Goal: Task Accomplishment & Management: Manage account settings

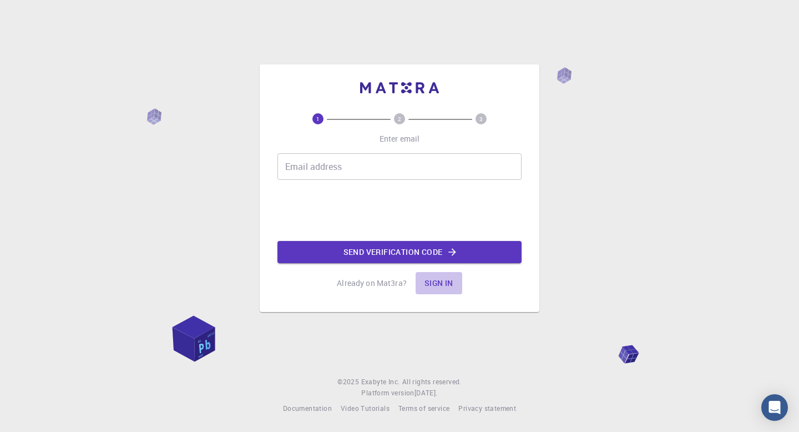
click at [449, 281] on button "Sign in" at bounding box center [439, 283] width 47 height 22
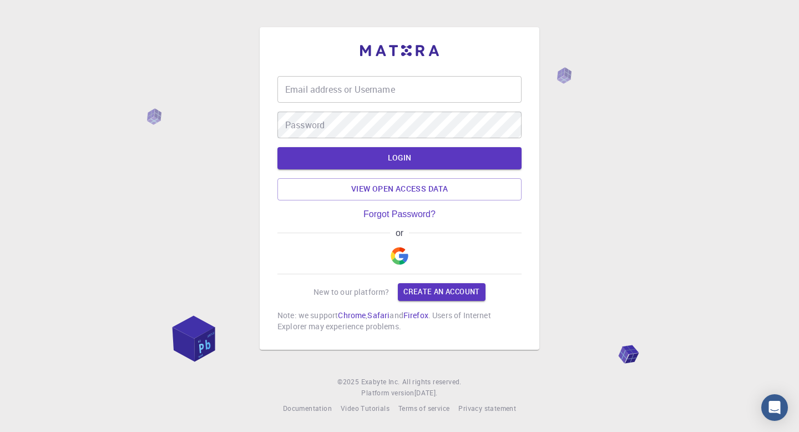
click at [399, 259] on img "button" at bounding box center [400, 256] width 18 height 18
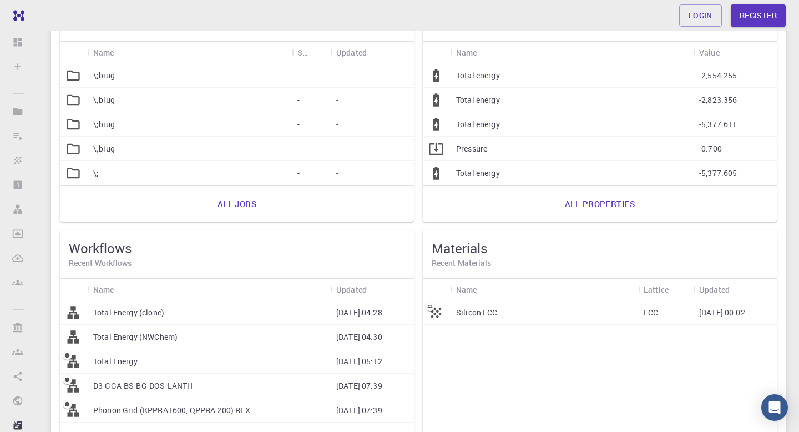
scroll to position [10, 0]
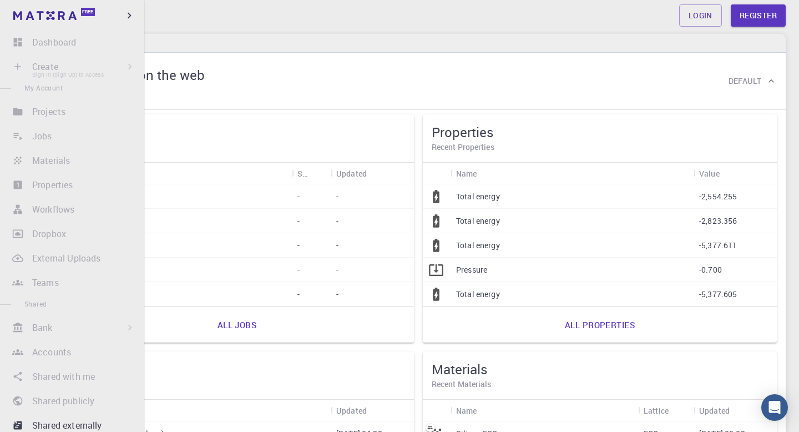
click at [22, 63] on li "Create Sign In (Sign Up) to Access New Job New Material Create Material Upload …" at bounding box center [72, 67] width 144 height 22
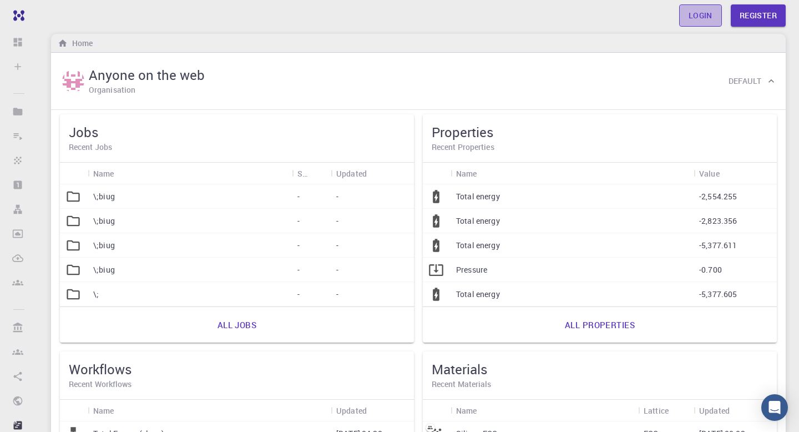
click at [711, 17] on link "Login" at bounding box center [701, 15] width 43 height 22
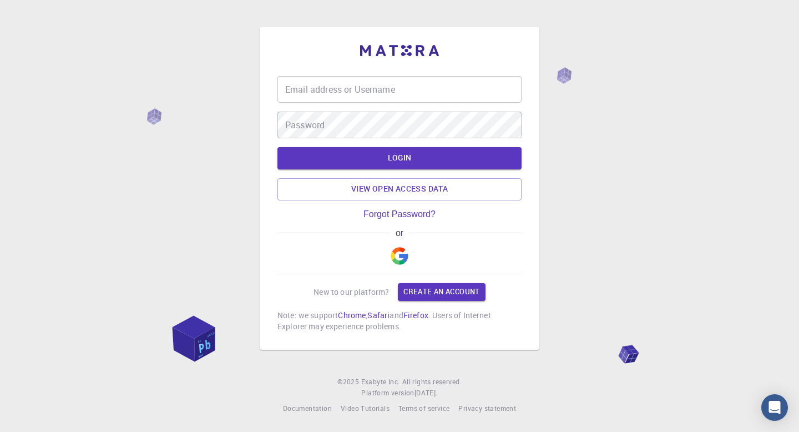
click at [396, 258] on img "button" at bounding box center [400, 256] width 18 height 18
click at [398, 255] on img "button" at bounding box center [400, 256] width 18 height 18
